Goal: Information Seeking & Learning: Check status

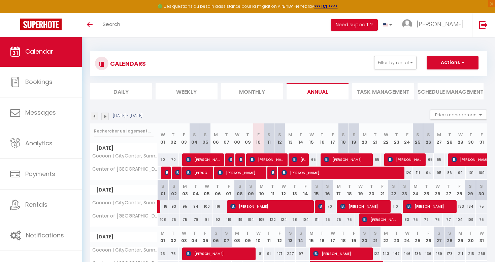
select select
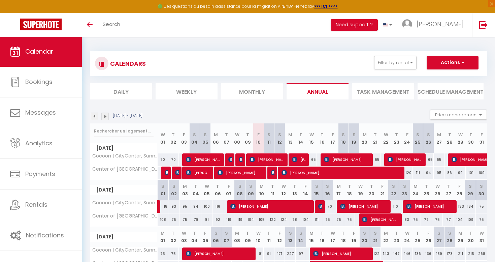
click at [273, 173] on img at bounding box center [273, 172] width 5 height 5
select select "OK"
select select "KO"
select select "0"
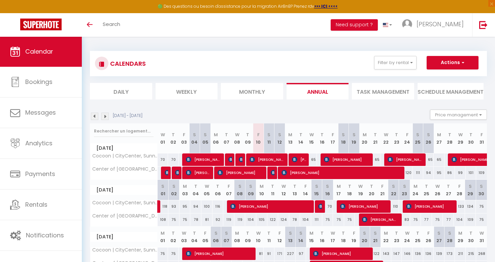
select select "1"
select select
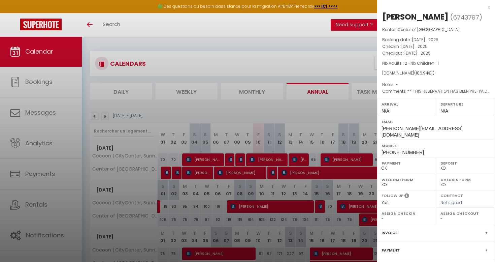
click at [284, 116] on div at bounding box center [247, 131] width 495 height 262
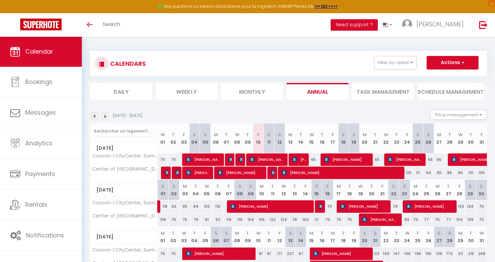
click at [303, 161] on span "[PERSON_NAME]" at bounding box center [299, 159] width 14 height 13
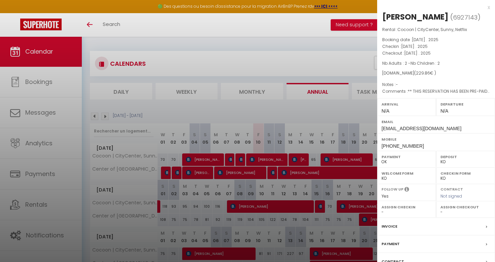
click at [297, 110] on div at bounding box center [247, 131] width 495 height 262
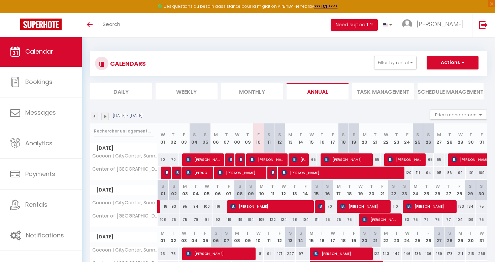
click at [345, 160] on span "[PERSON_NAME]" at bounding box center [347, 159] width 47 height 13
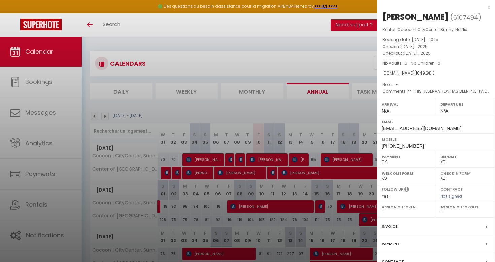
click at [313, 108] on div at bounding box center [247, 131] width 495 height 262
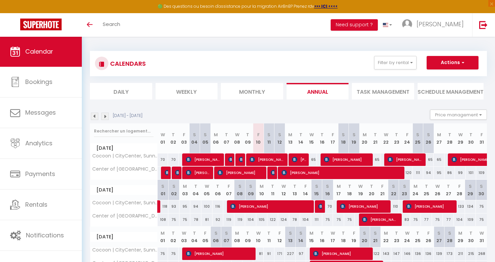
click at [317, 114] on div "1 October 2025 - 1 January 2026 Price management Min stay Override Inventory" at bounding box center [288, 117] width 397 height 14
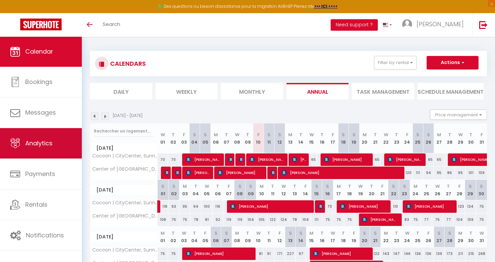
click at [49, 143] on span "Analytics" at bounding box center [38, 143] width 27 height 8
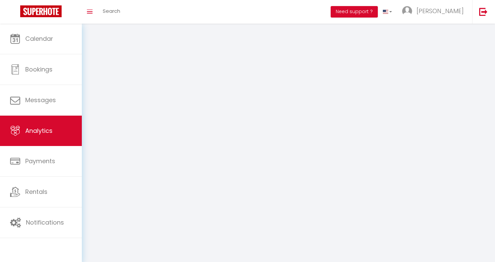
select select "2025"
select select "10"
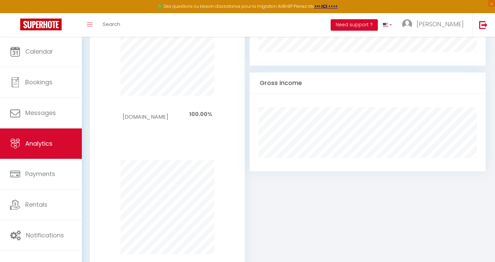
scroll to position [423, 0]
click at [247, 119] on div at bounding box center [367, 132] width 245 height 77
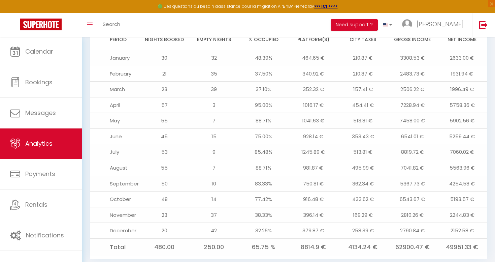
scroll to position [721, 0]
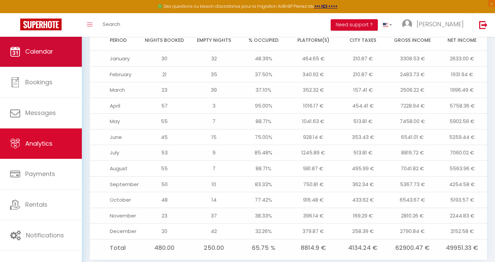
click at [45, 40] on link "Calendar" at bounding box center [41, 51] width 82 height 30
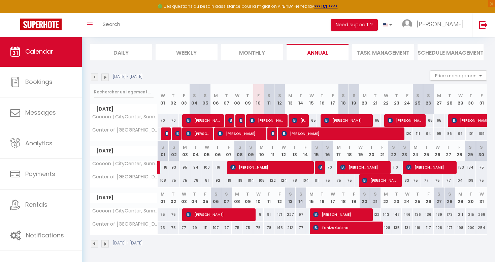
scroll to position [39, 0]
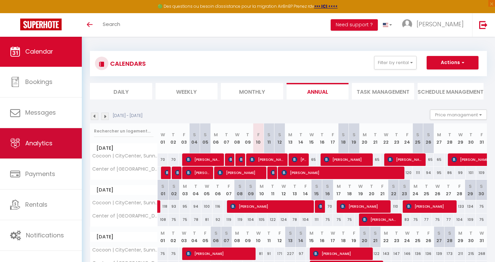
click at [37, 149] on link "Analytics" at bounding box center [41, 143] width 82 height 30
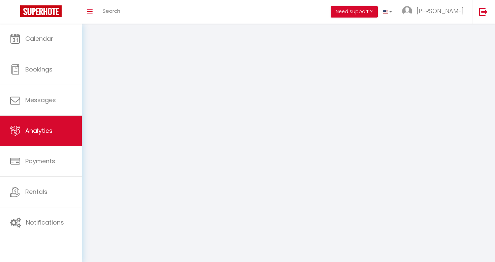
select select "2025"
select select "10"
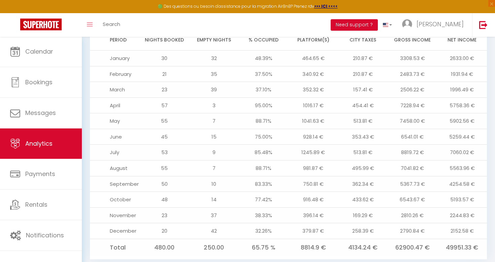
scroll to position [721, 0]
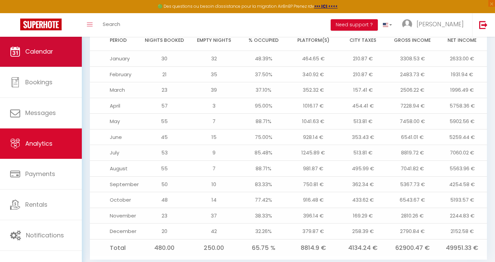
click at [35, 49] on span "Calendar" at bounding box center [39, 51] width 28 height 8
